Goal: Find specific page/section: Find specific page/section

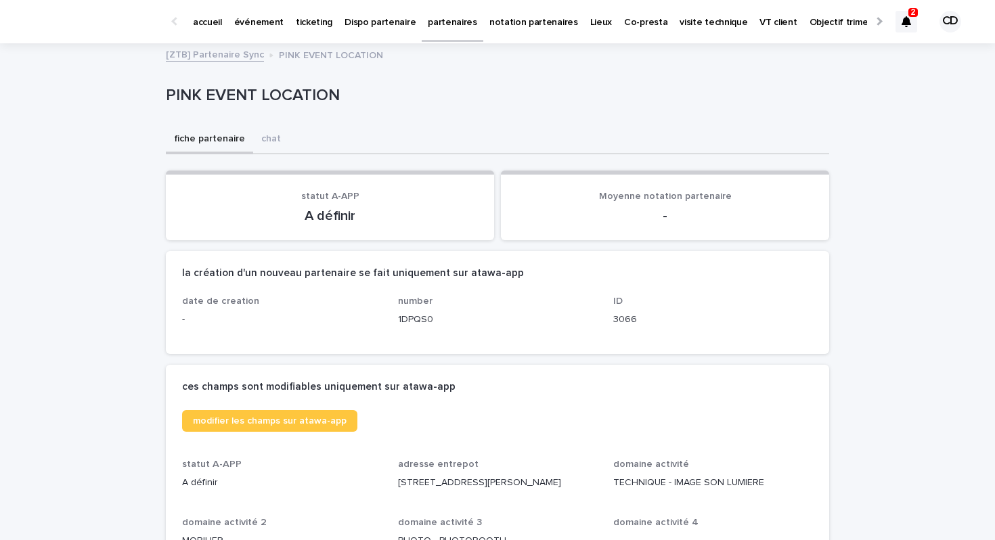
click at [263, 26] on p "événement" at bounding box center [258, 14] width 49 height 28
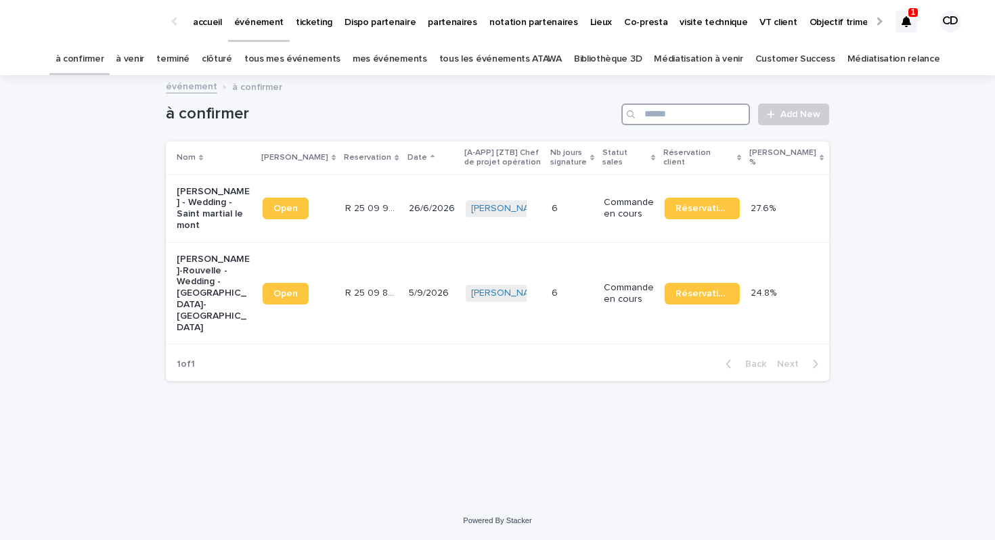
click at [646, 116] on input "Search" at bounding box center [686, 115] width 129 height 22
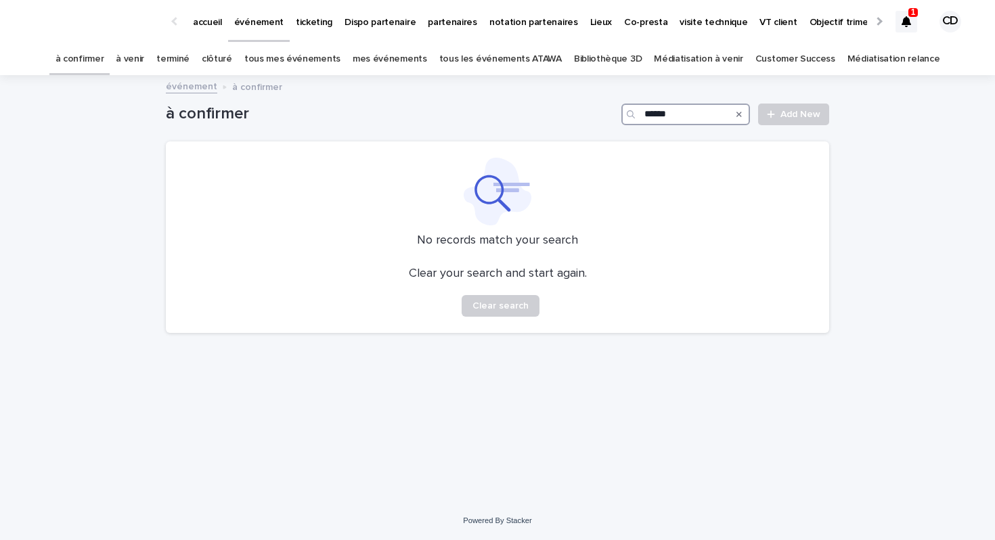
type input "******"
click at [278, 58] on link "tous mes événements" at bounding box center [292, 59] width 96 height 32
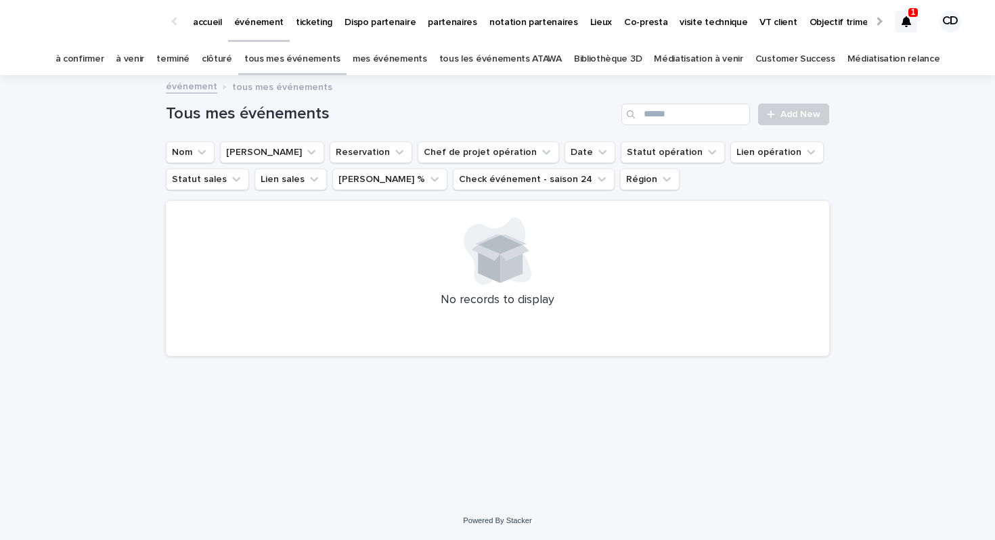
click at [459, 58] on link "tous les événements ATAWA" at bounding box center [500, 59] width 123 height 32
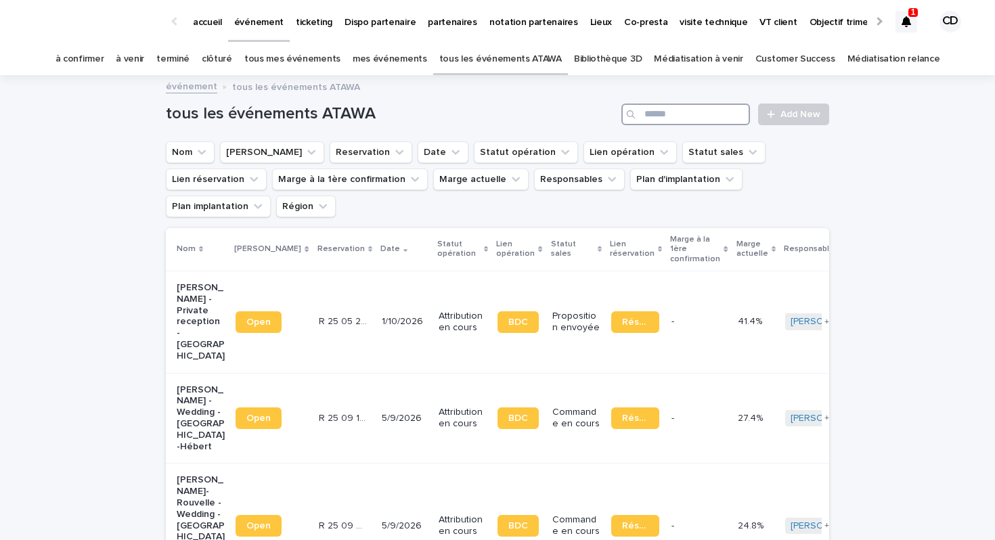
click at [685, 120] on input "Search" at bounding box center [686, 115] width 129 height 22
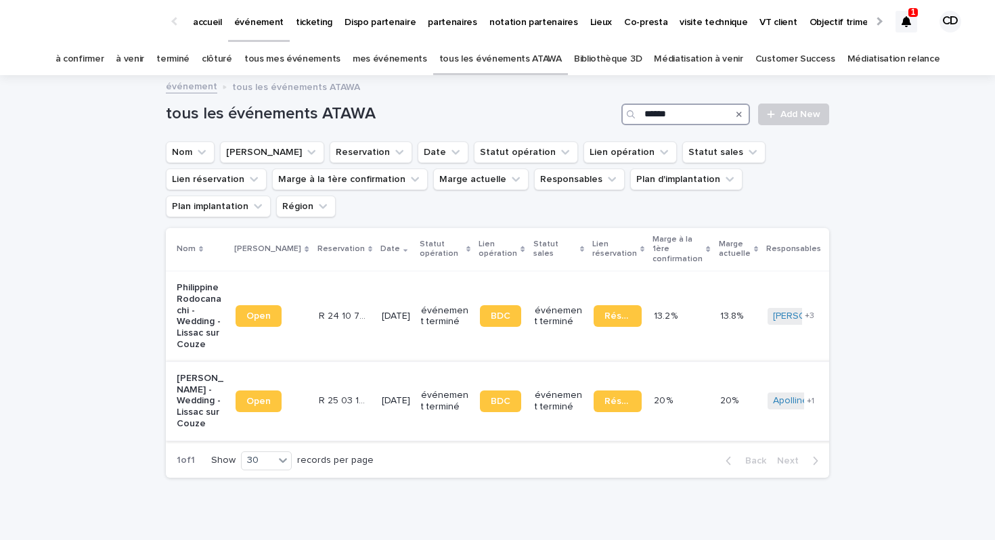
type input "******"
click at [207, 374] on p "Emeric Dumanois - Wedding - Lissac sur Couze" at bounding box center [201, 401] width 48 height 57
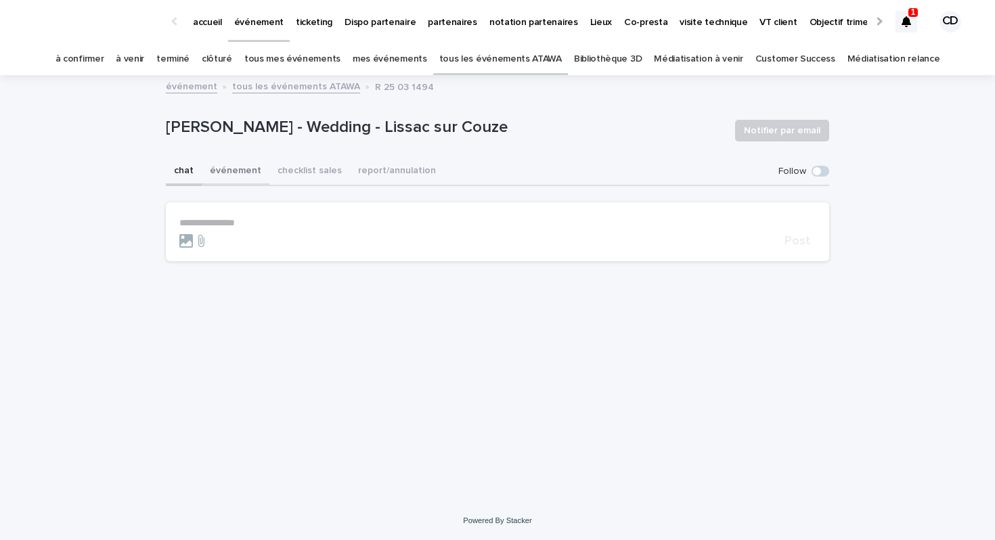
click at [250, 174] on button "événement" at bounding box center [236, 172] width 68 height 28
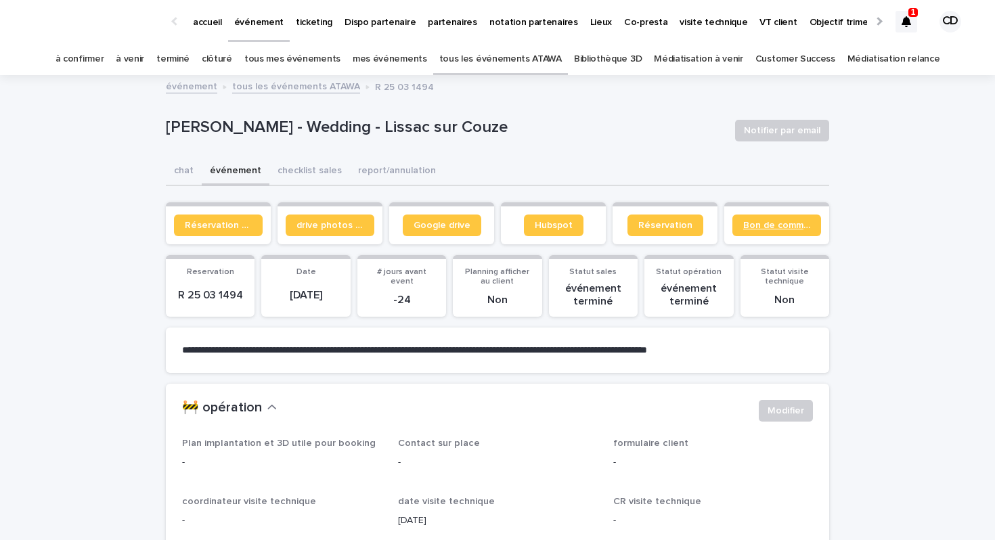
click at [784, 228] on span "Bon de commande" at bounding box center [776, 225] width 67 height 9
click at [761, 228] on span "Bon de commande" at bounding box center [776, 225] width 67 height 9
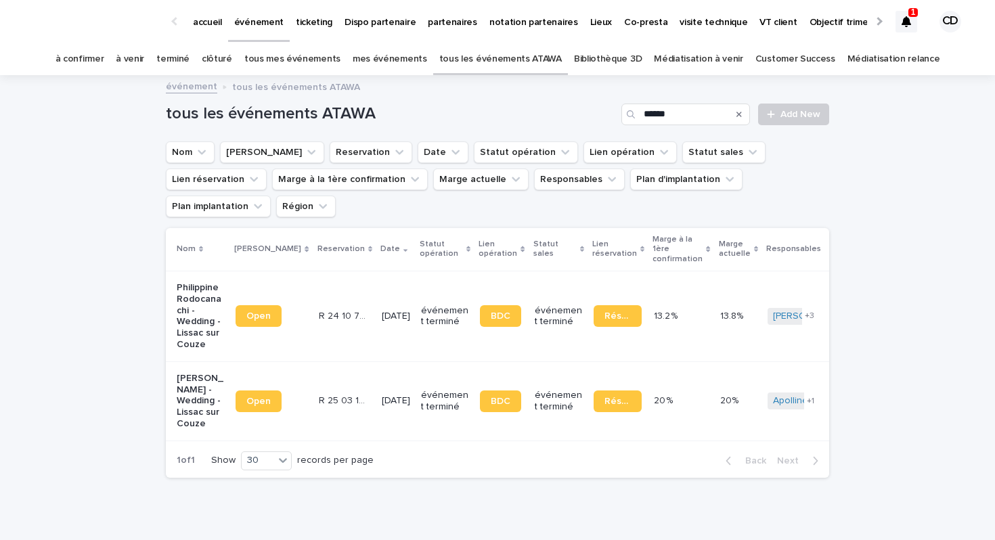
click at [183, 290] on p "Philippine Rodocanachi - Wedding - Lissac sur Couze" at bounding box center [201, 316] width 48 height 68
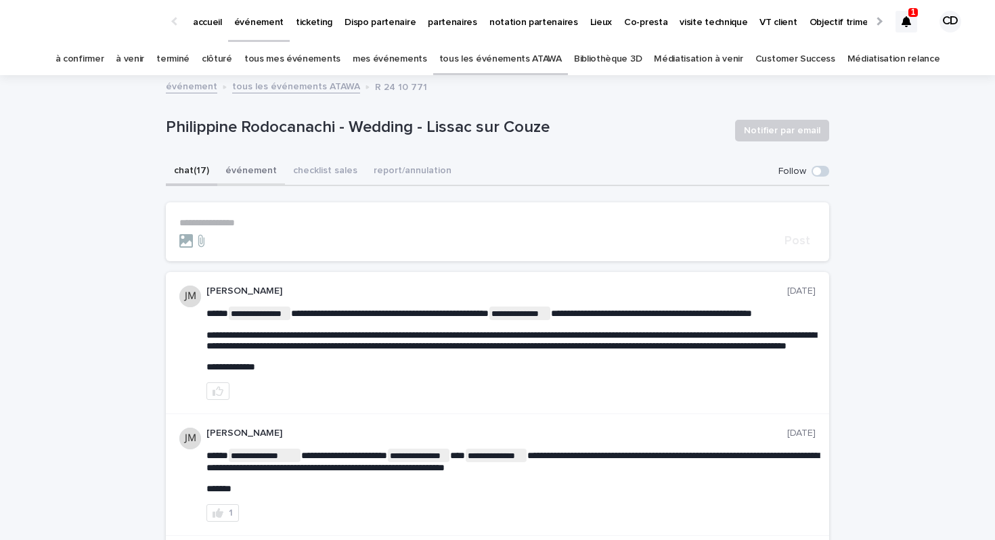
click at [237, 172] on button "événement" at bounding box center [251, 172] width 68 height 28
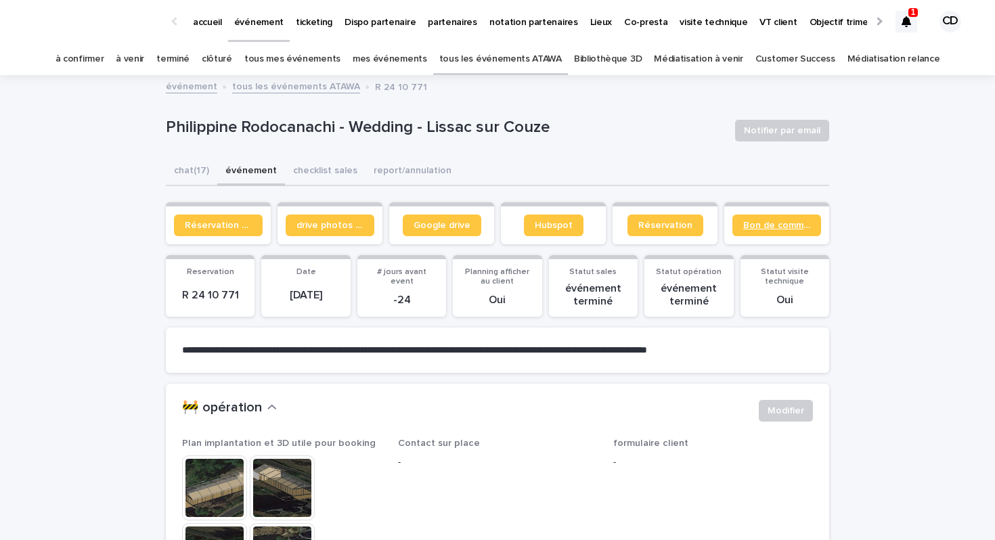
click at [782, 220] on link "Bon de commande" at bounding box center [777, 226] width 89 height 22
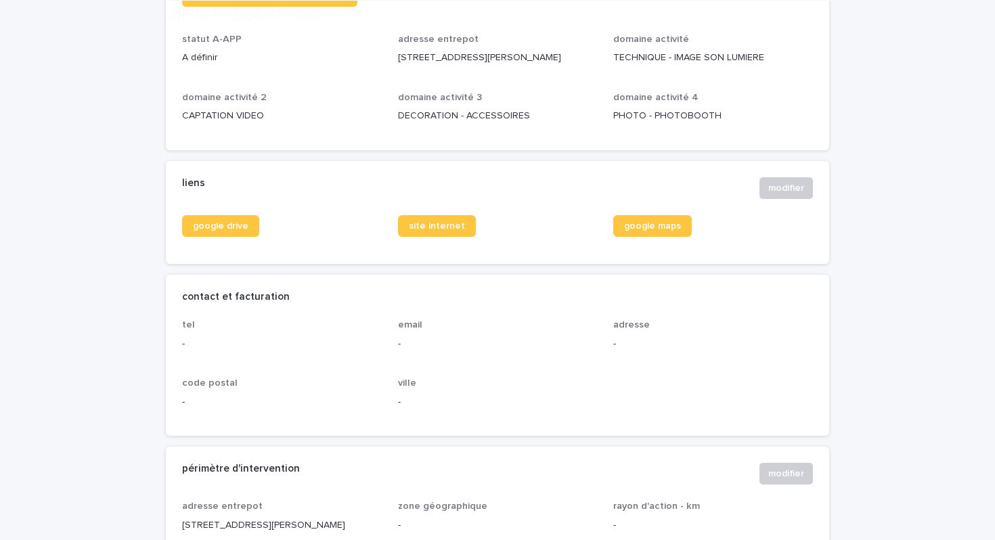
scroll to position [470, 0]
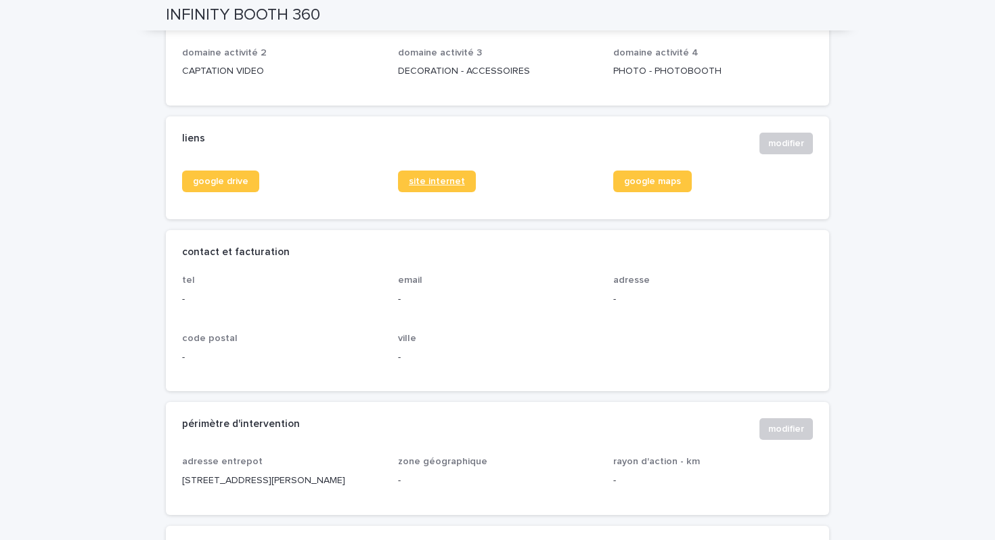
click at [443, 192] on link "site internet" at bounding box center [437, 182] width 78 height 22
